Goal: Navigation & Orientation: Find specific page/section

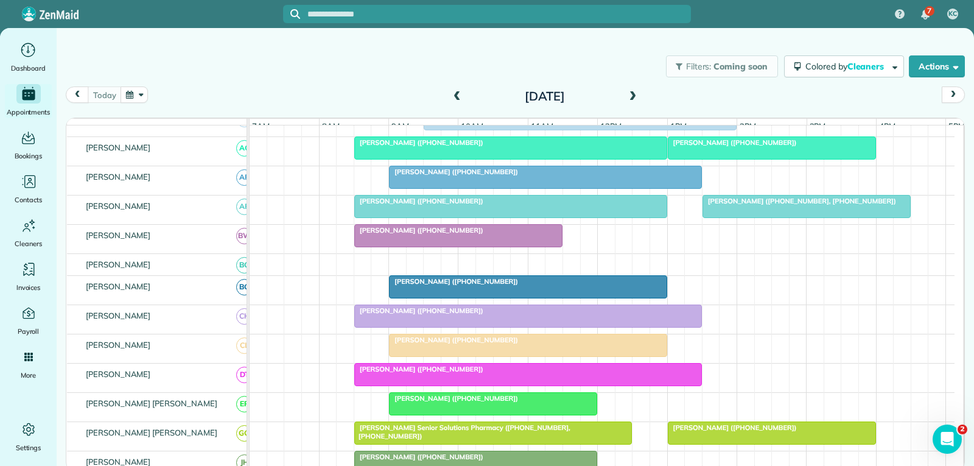
scroll to position [183, 0]
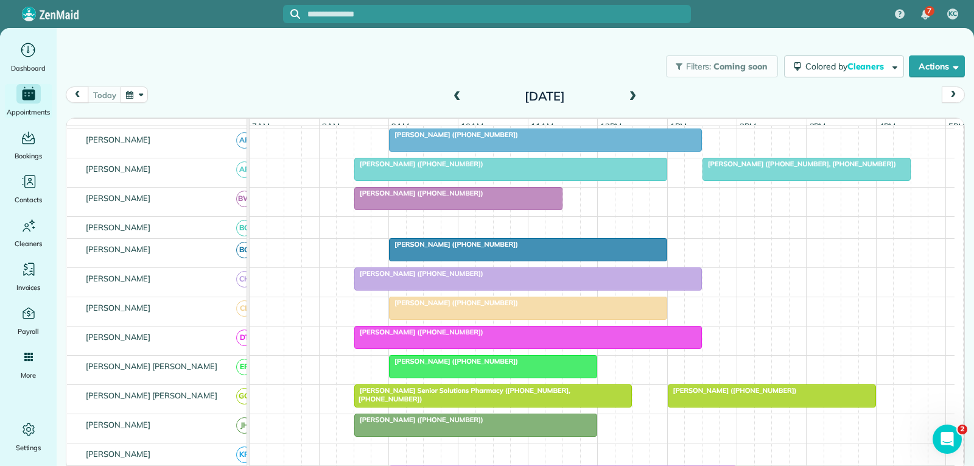
click at [855, 394] on div "[PERSON_NAME] ([PHONE_NUMBER])" at bounding box center [771, 390] width 201 height 9
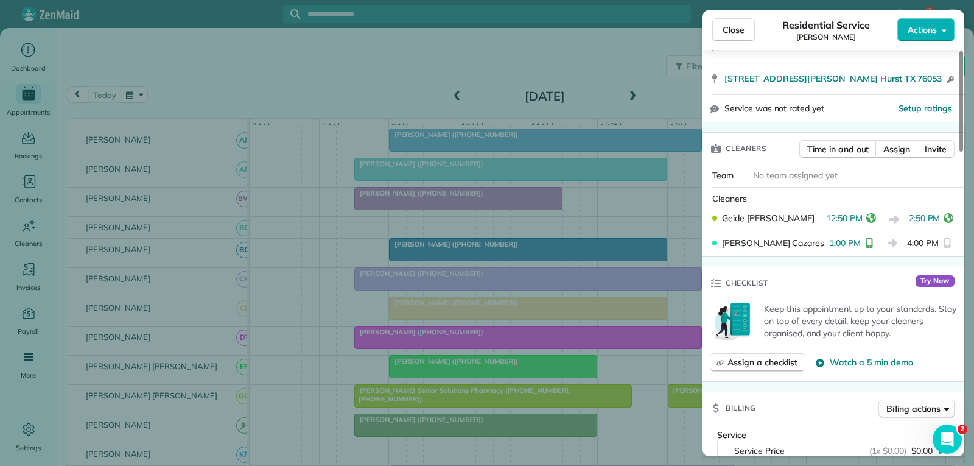
scroll to position [243, 0]
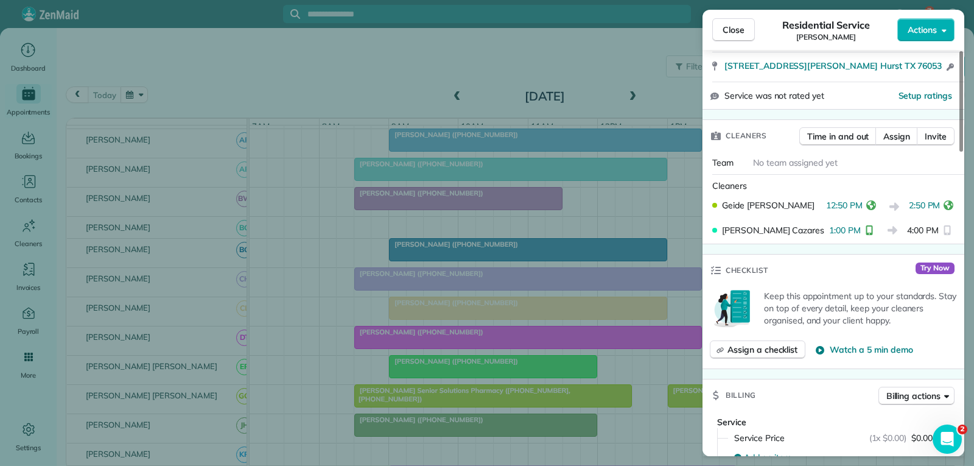
drag, startPoint x: 738, startPoint y: 29, endPoint x: 745, endPoint y: 47, distance: 19.4
click at [738, 29] on span "Close" at bounding box center [733, 30] width 22 height 12
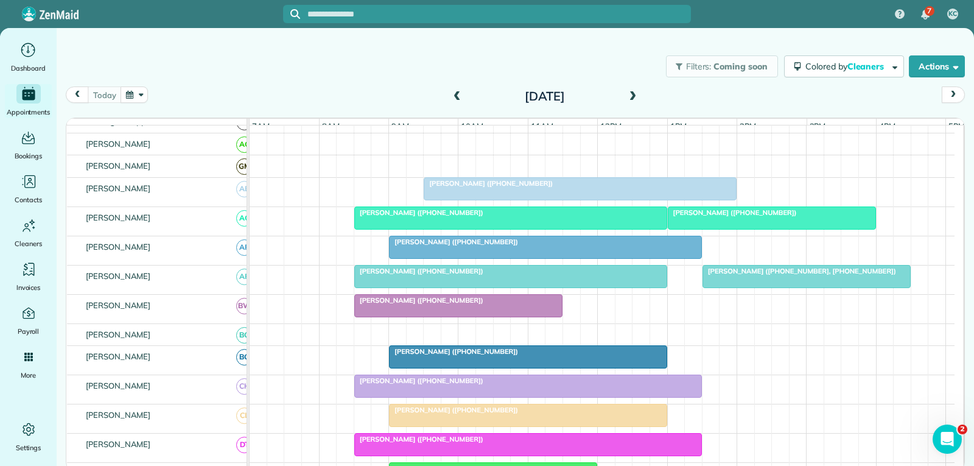
scroll to position [61, 0]
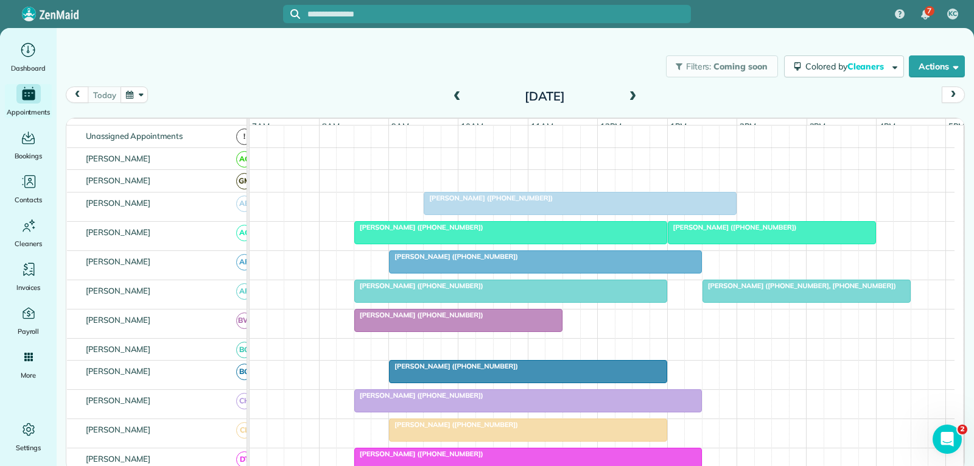
click at [751, 231] on span "[PERSON_NAME] ([PHONE_NUMBER])" at bounding box center [732, 227] width 130 height 9
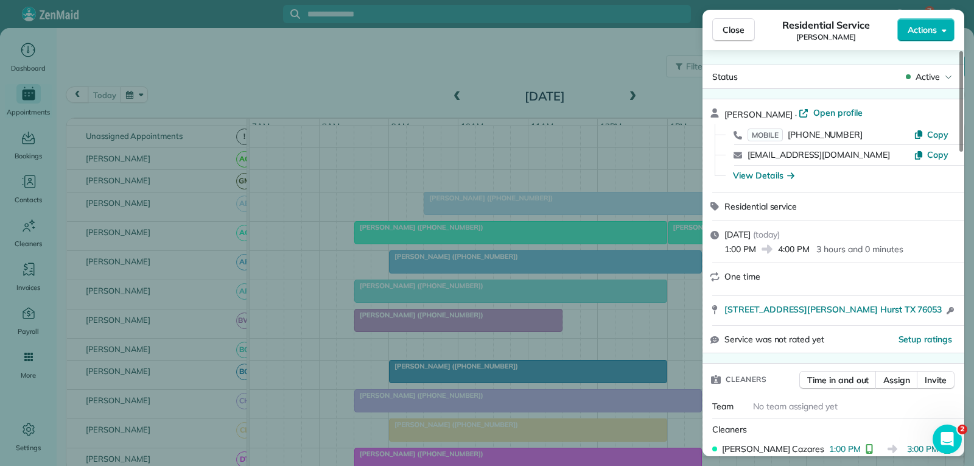
scroll to position [184, 0]
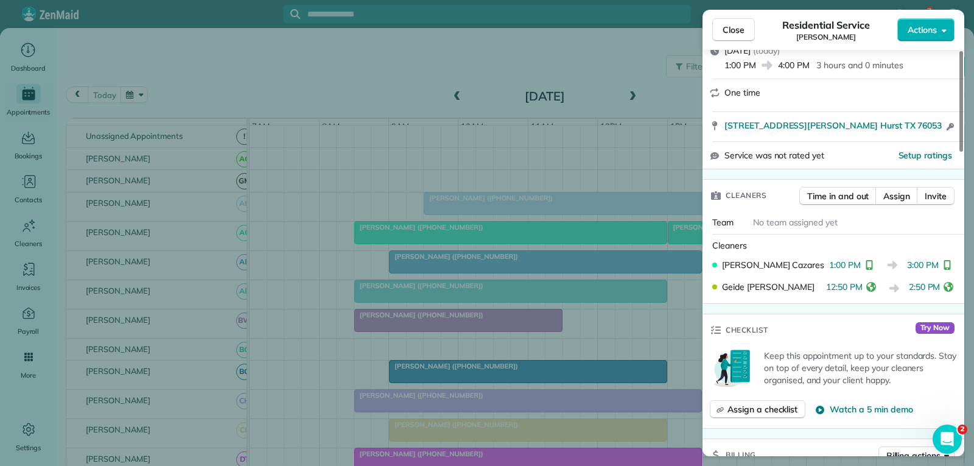
drag, startPoint x: 750, startPoint y: 29, endPoint x: 747, endPoint y: 53, distance: 23.9
click at [750, 29] on button "Close" at bounding box center [733, 29] width 43 height 23
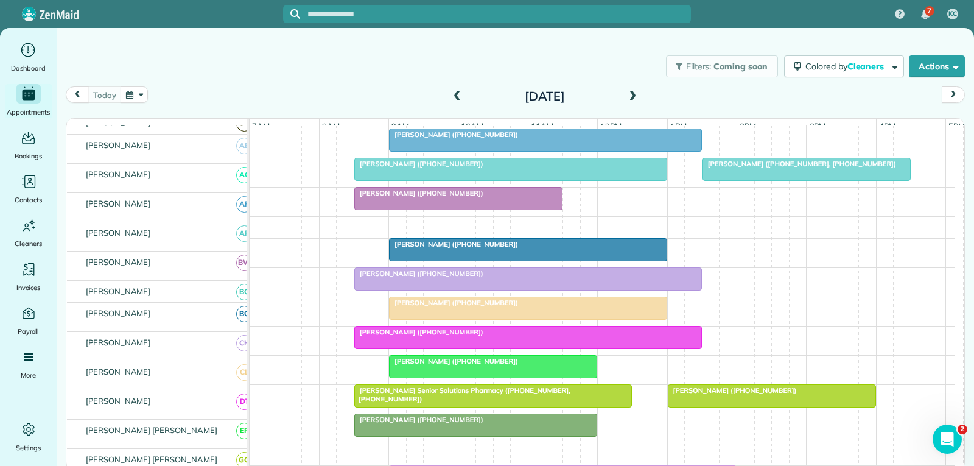
scroll to position [183, 0]
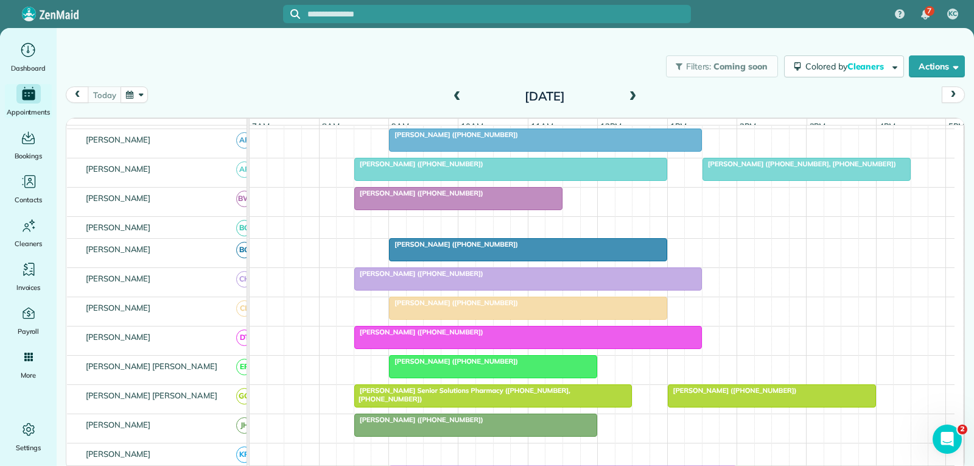
click at [478, 348] on div at bounding box center [528, 337] width 346 height 22
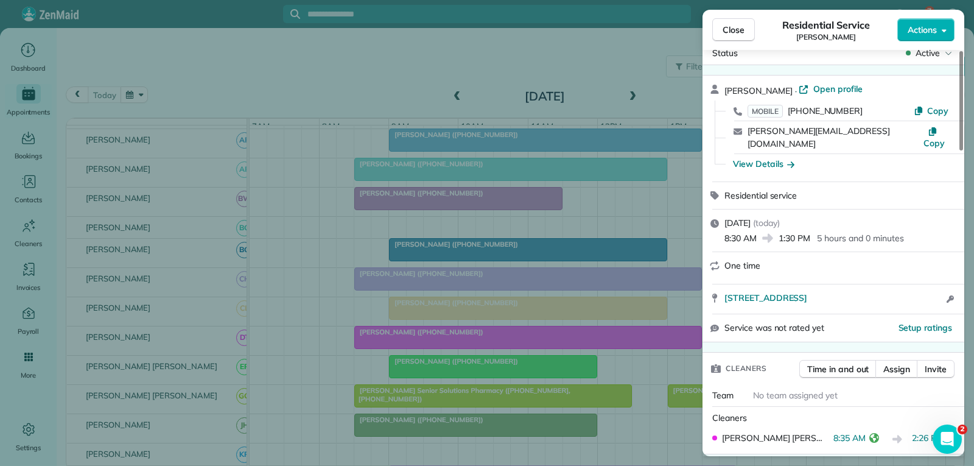
scroll to position [61, 0]
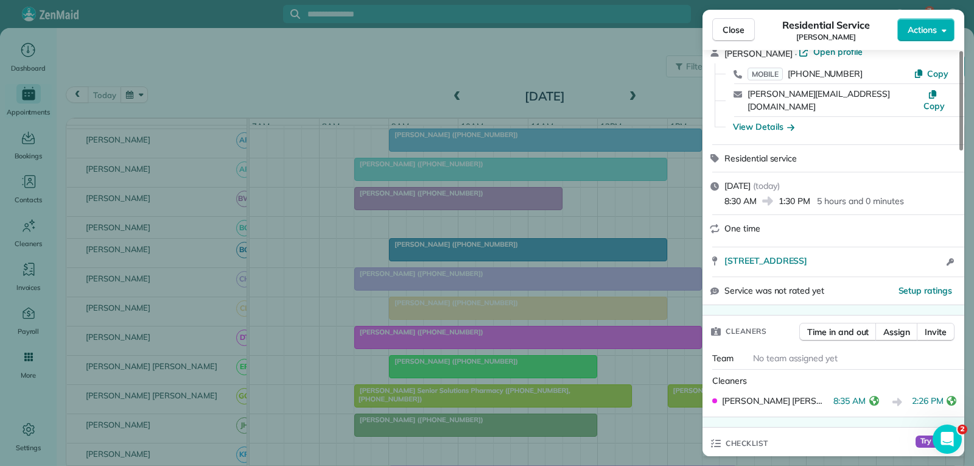
drag, startPoint x: 740, startPoint y: 33, endPoint x: 735, endPoint y: 47, distance: 15.4
click at [740, 33] on span "Close" at bounding box center [733, 30] width 22 height 12
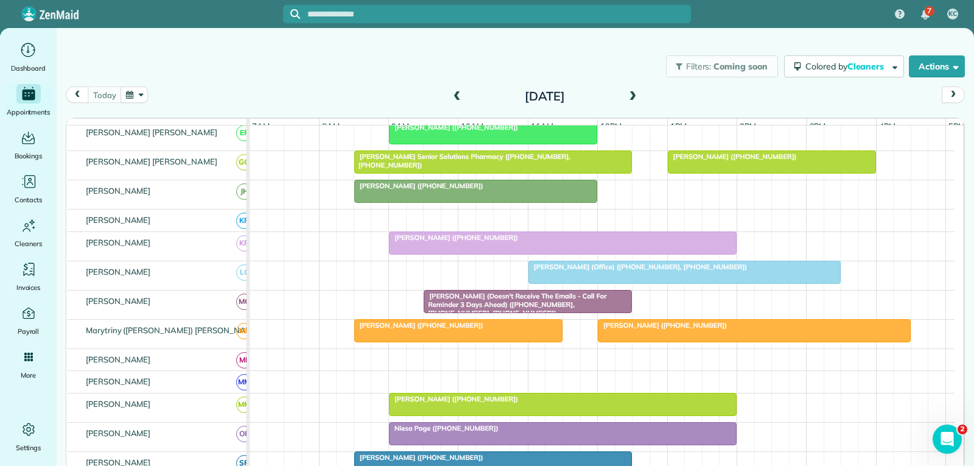
scroll to position [487, 0]
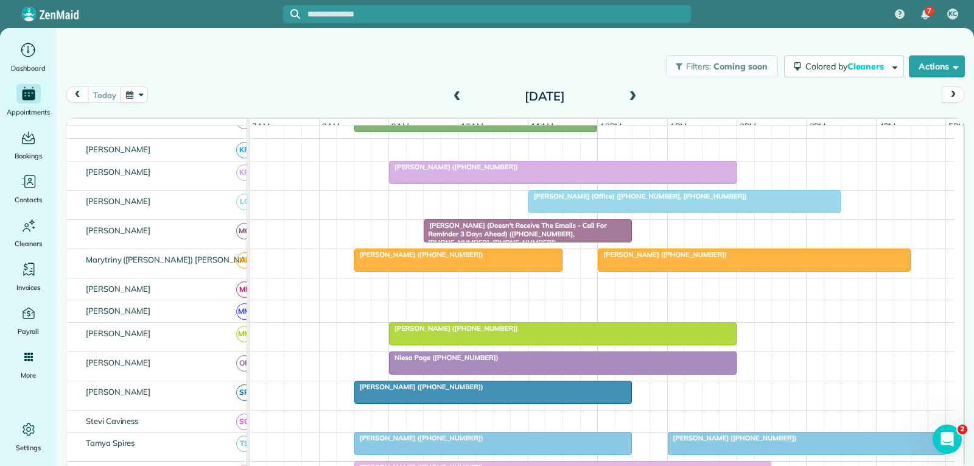
click at [592, 372] on div at bounding box center [563, 363] width 346 height 22
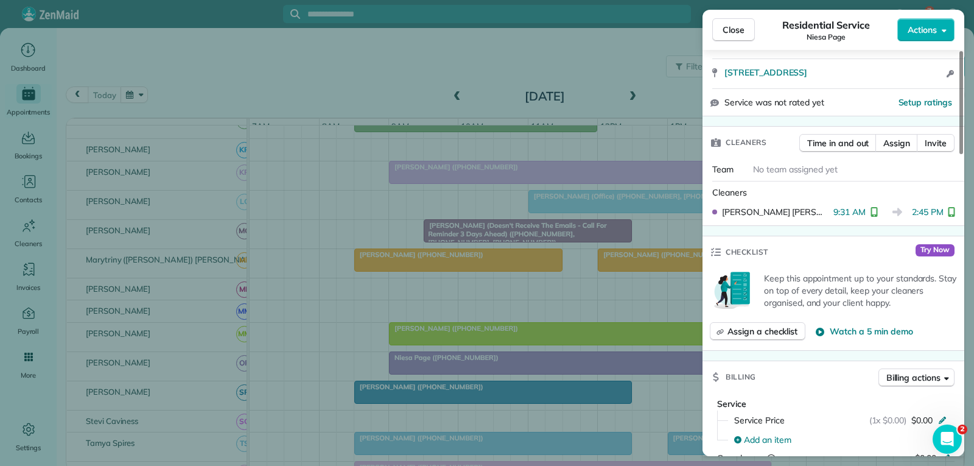
scroll to position [243, 0]
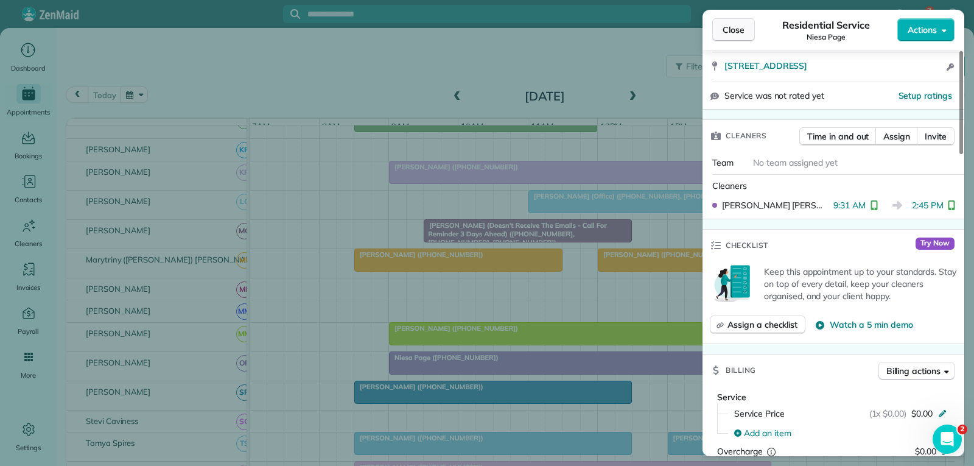
click at [726, 32] on span "Close" at bounding box center [733, 30] width 22 height 12
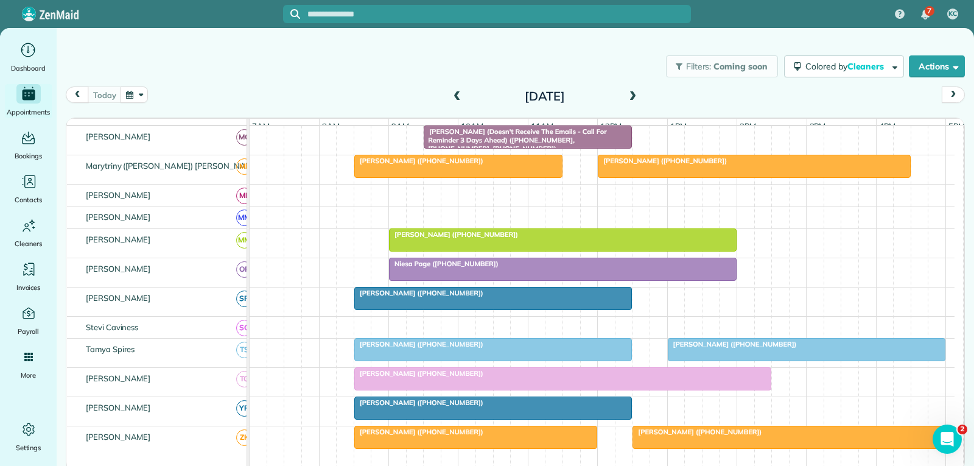
scroll to position [670, 0]
